Goal: Find specific page/section: Find specific page/section

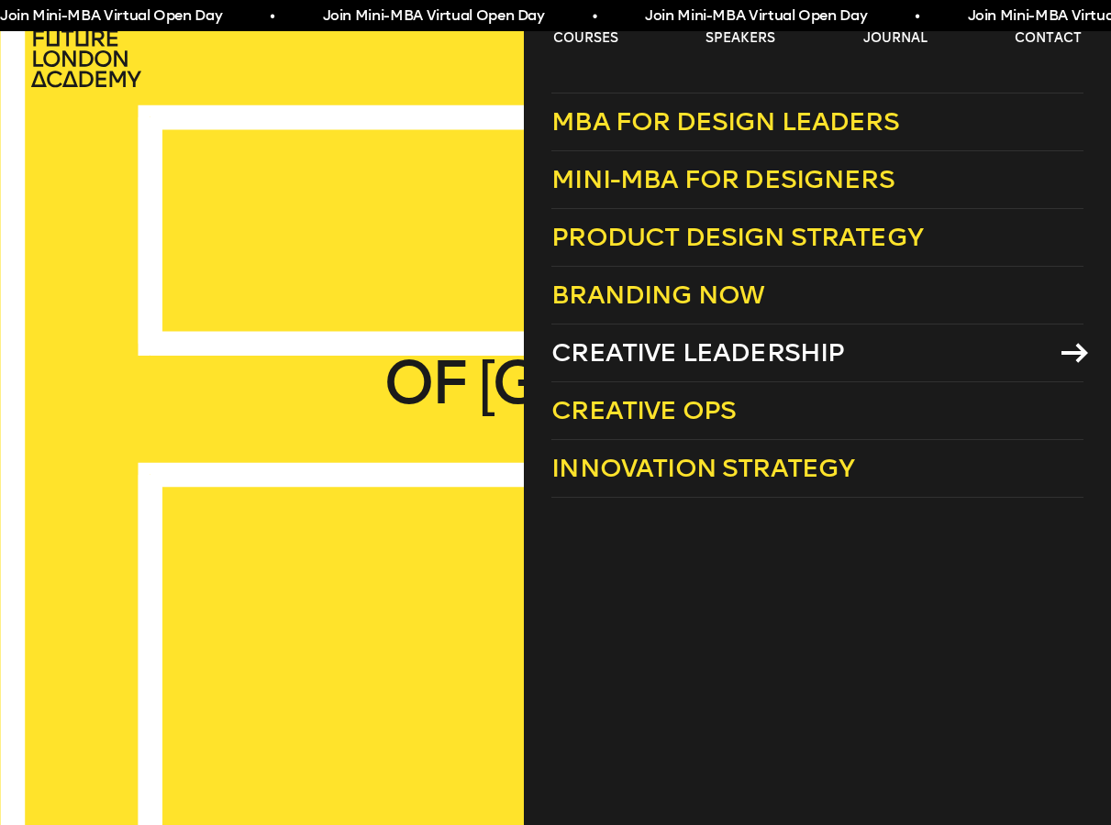
click at [1072, 348] on icon at bounding box center [1074, 353] width 27 height 20
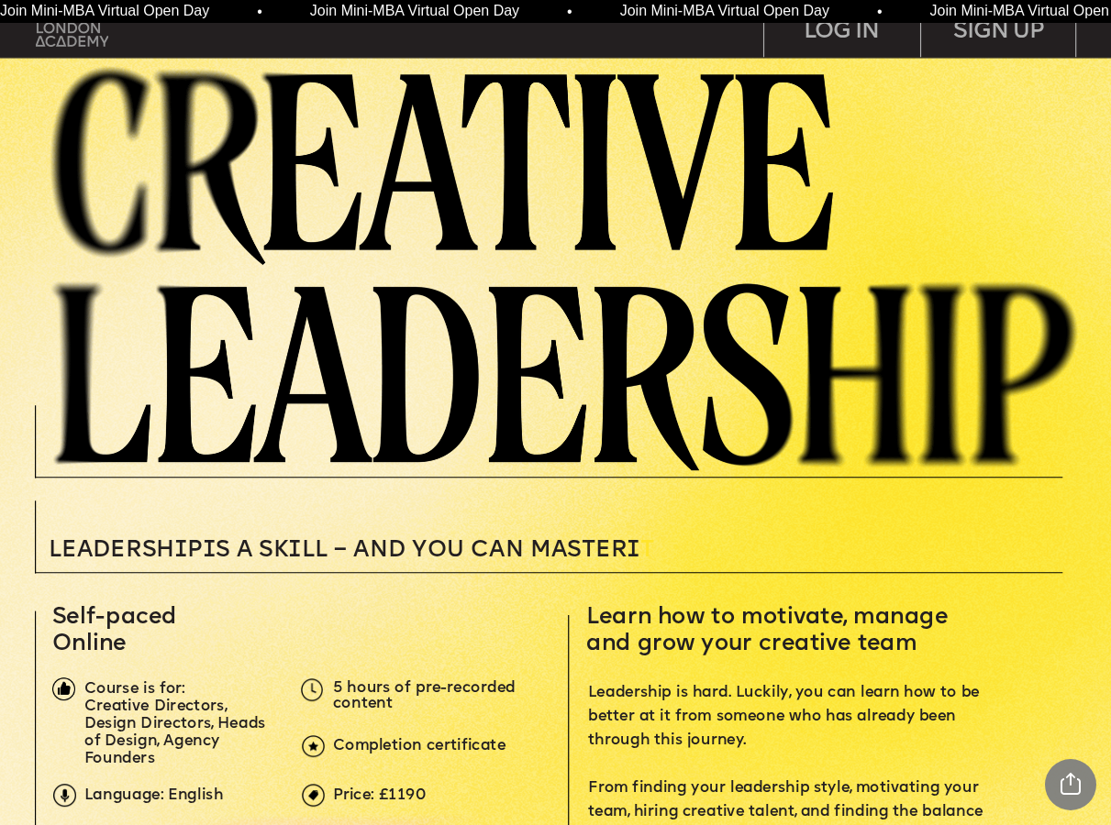
click at [62, 37] on img at bounding box center [72, 28] width 72 height 37
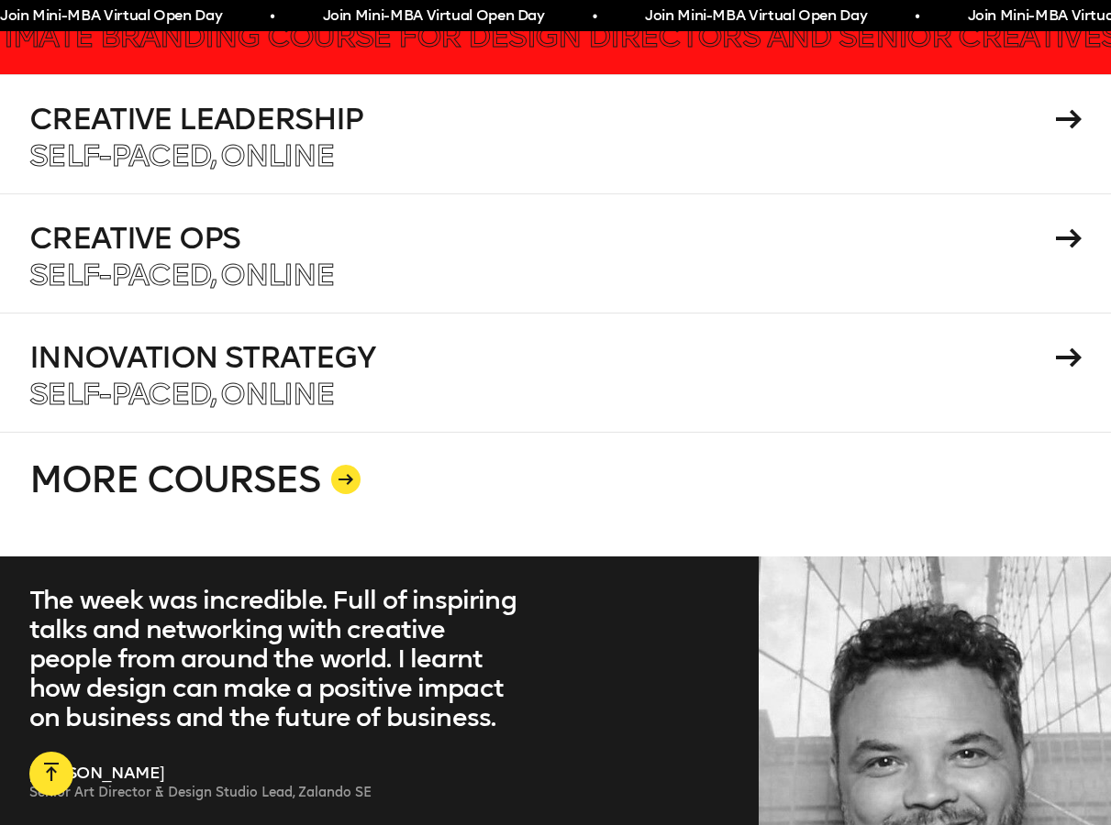
scroll to position [3172, 0]
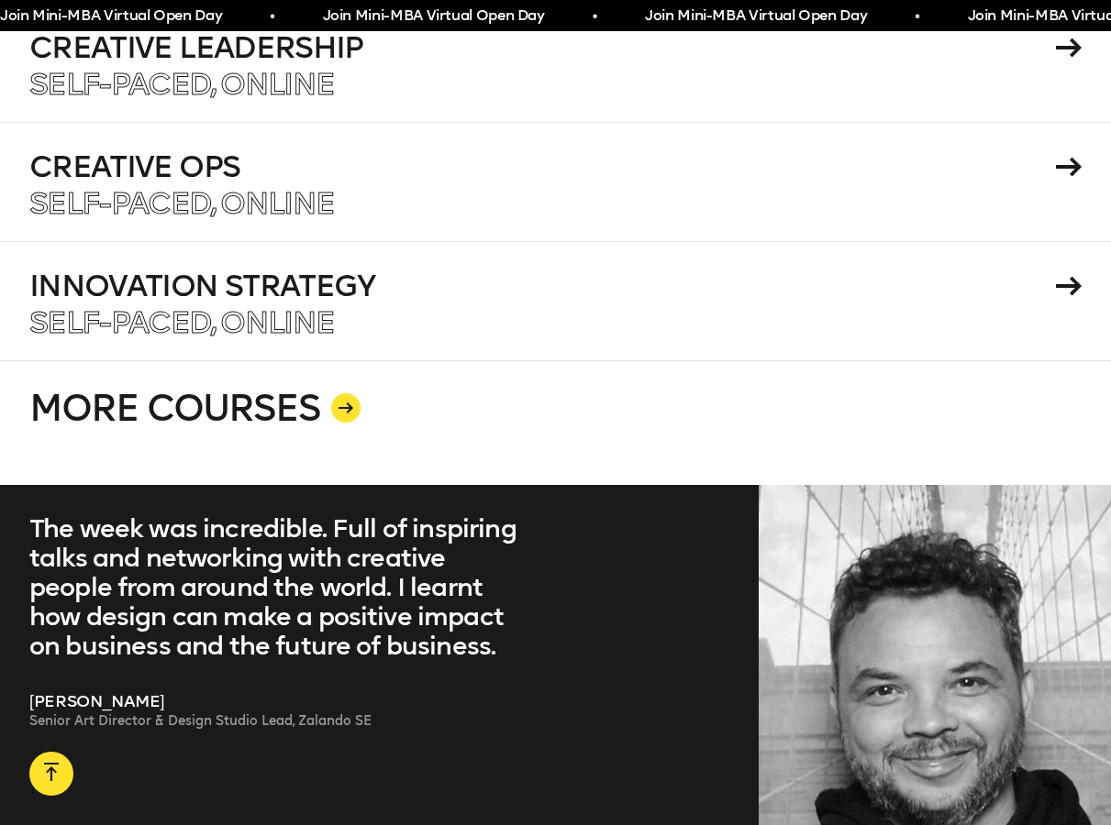
click at [344, 403] on icon at bounding box center [345, 408] width 15 height 11
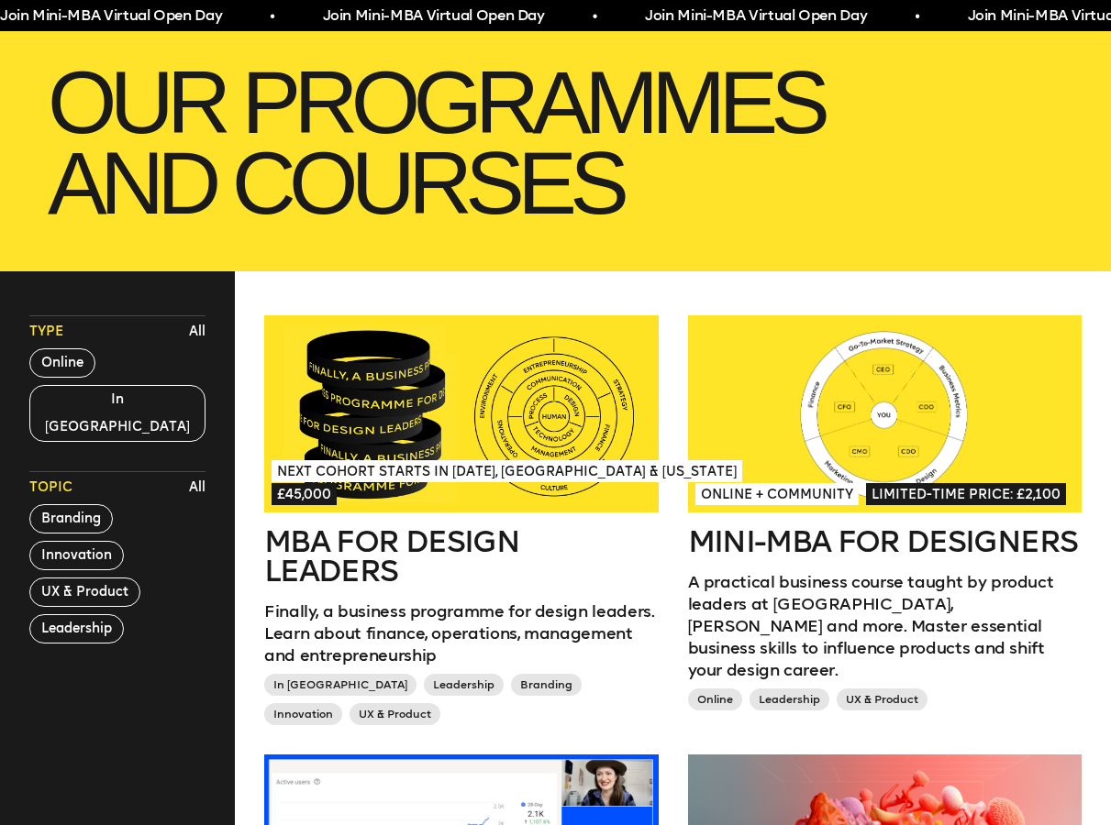
scroll to position [281, 0]
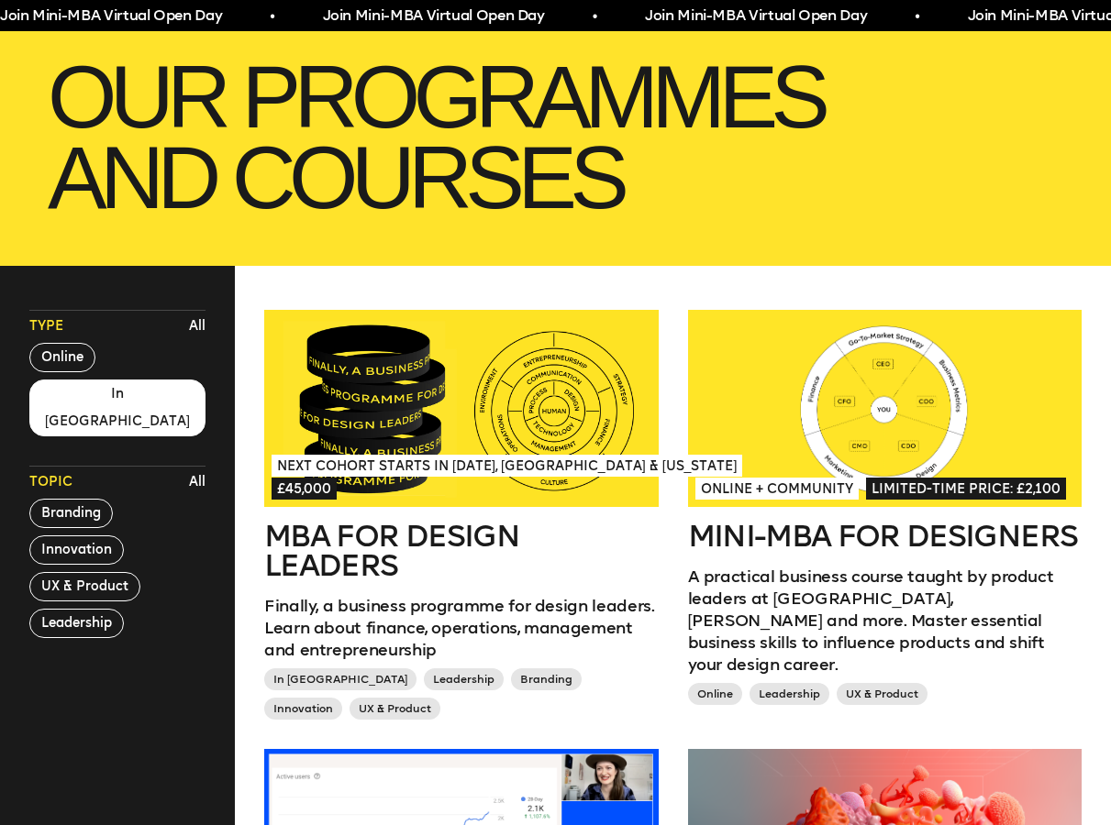
click at [83, 393] on button "In [GEOGRAPHIC_DATA]" at bounding box center [117, 408] width 176 height 57
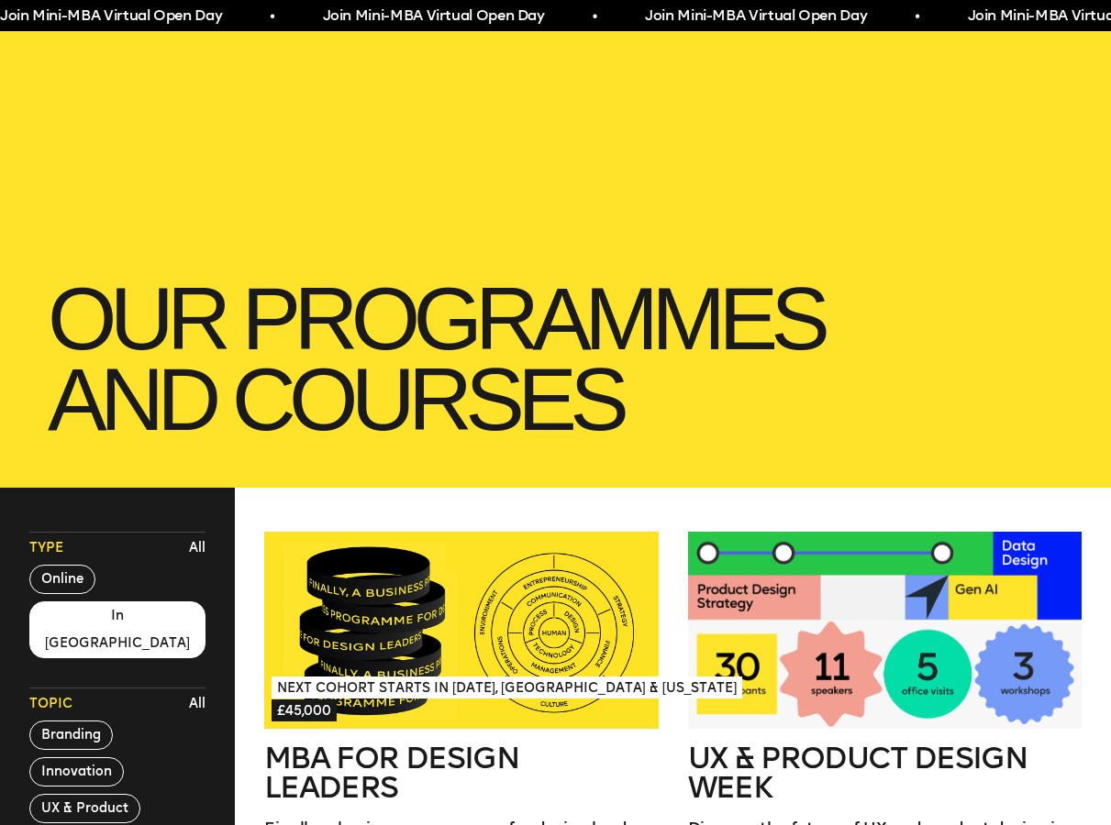
scroll to position [0, 0]
